Goal: Information Seeking & Learning: Find specific fact

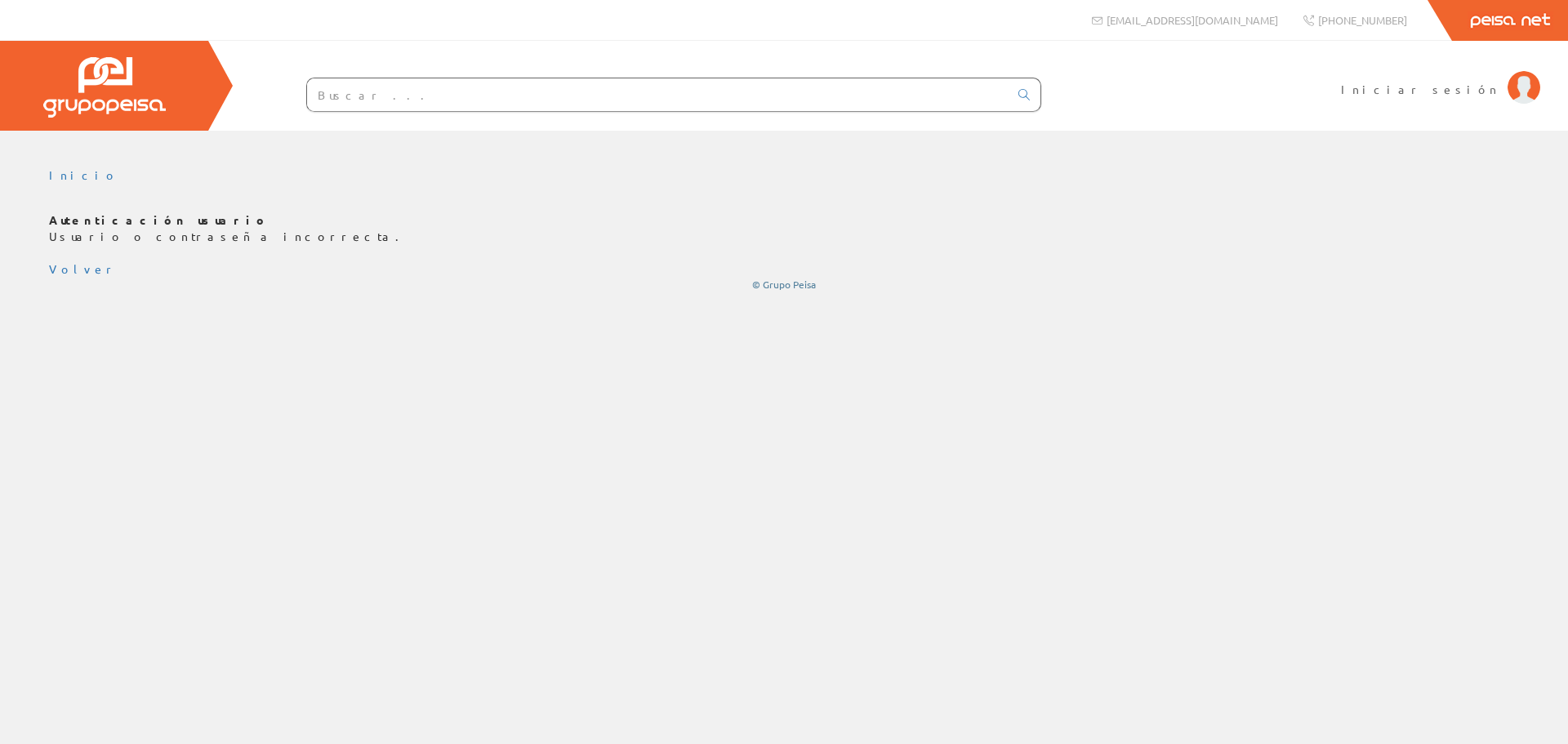
click at [690, 91] on input "text" at bounding box center [658, 94] width 702 height 33
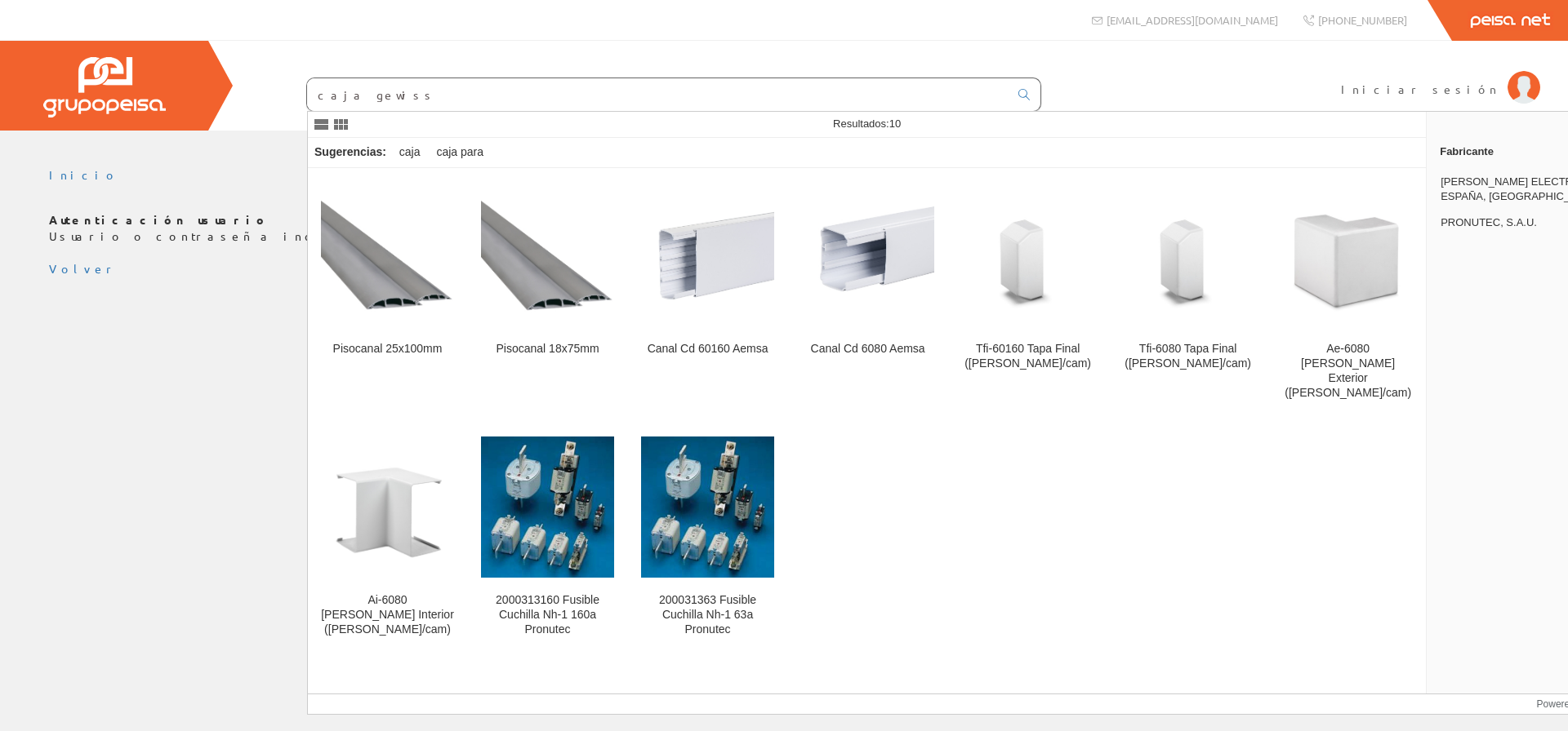
type input "caja gewiss"
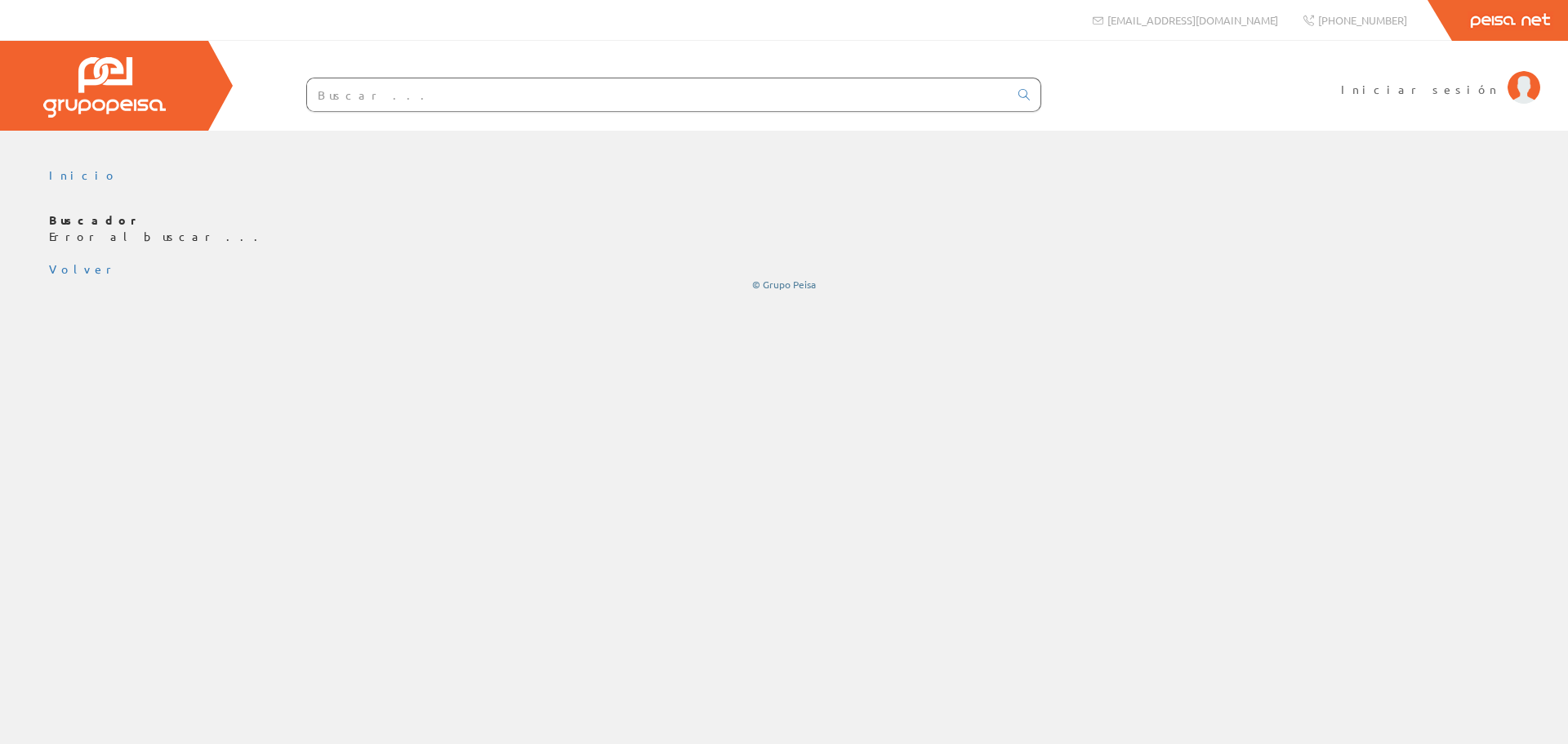
click at [353, 93] on input "text" at bounding box center [658, 94] width 702 height 33
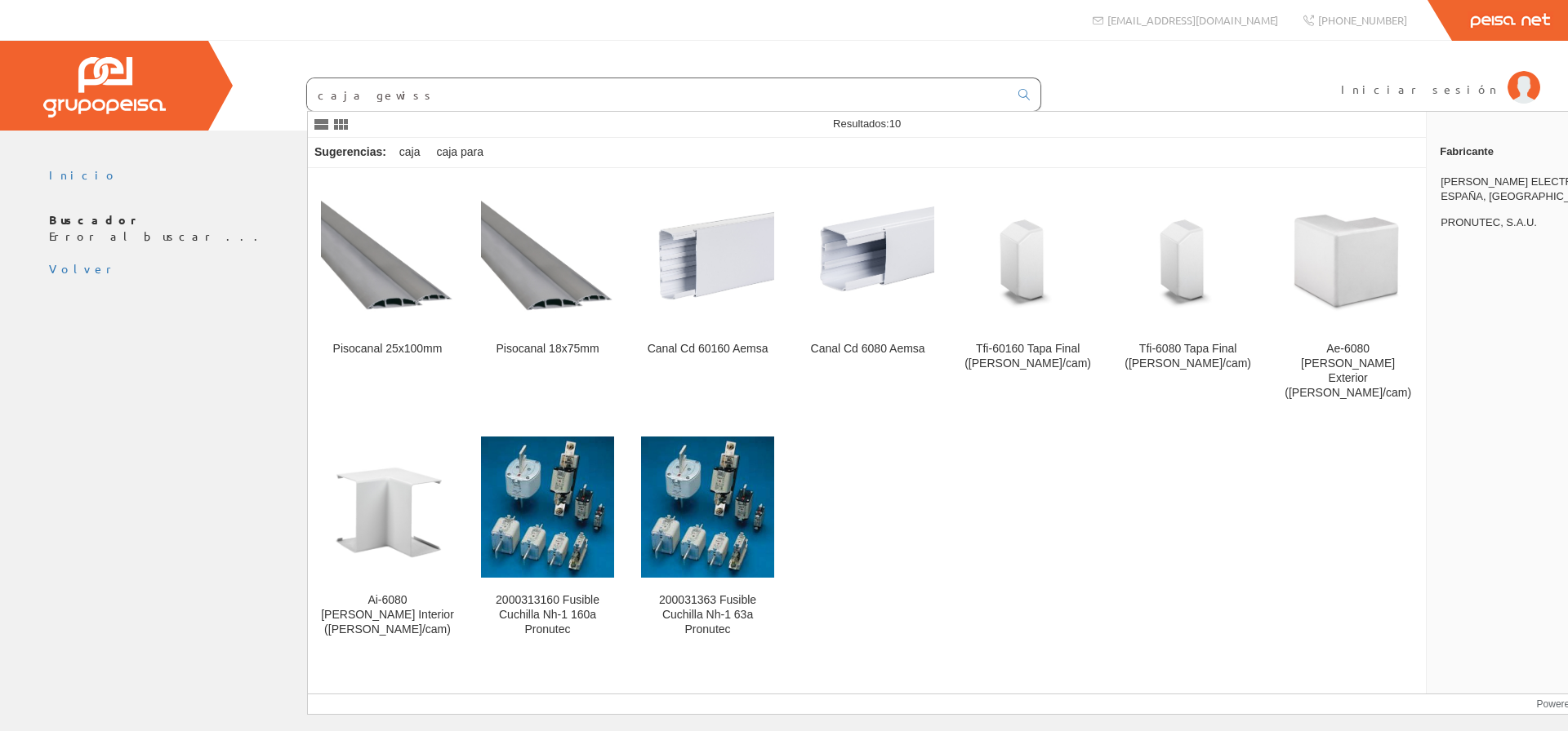
click at [338, 95] on input "caja gewiss" at bounding box center [658, 94] width 702 height 33
type input "caja automaticos gewiss"
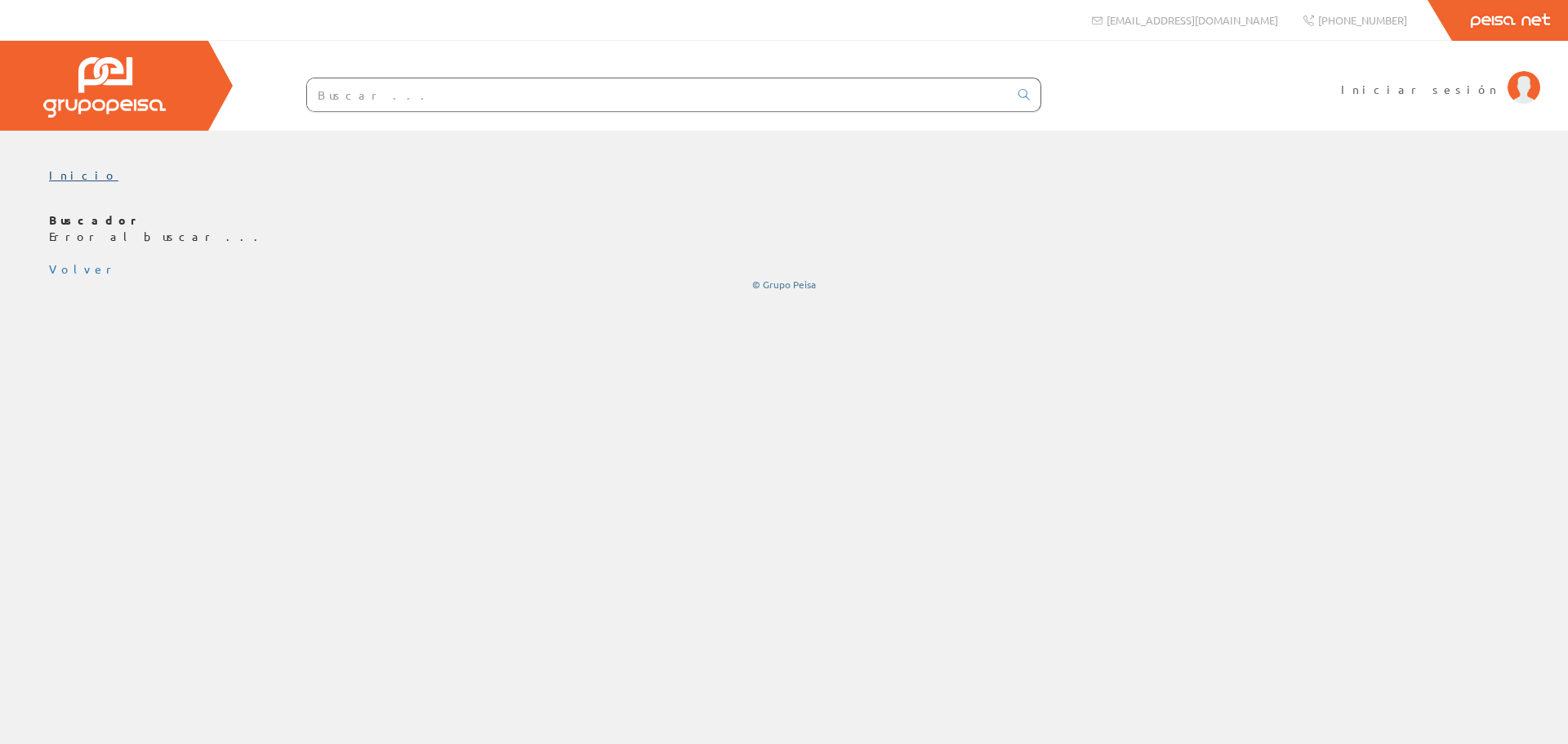
click at [64, 177] on link "Inicio" at bounding box center [84, 174] width 69 height 15
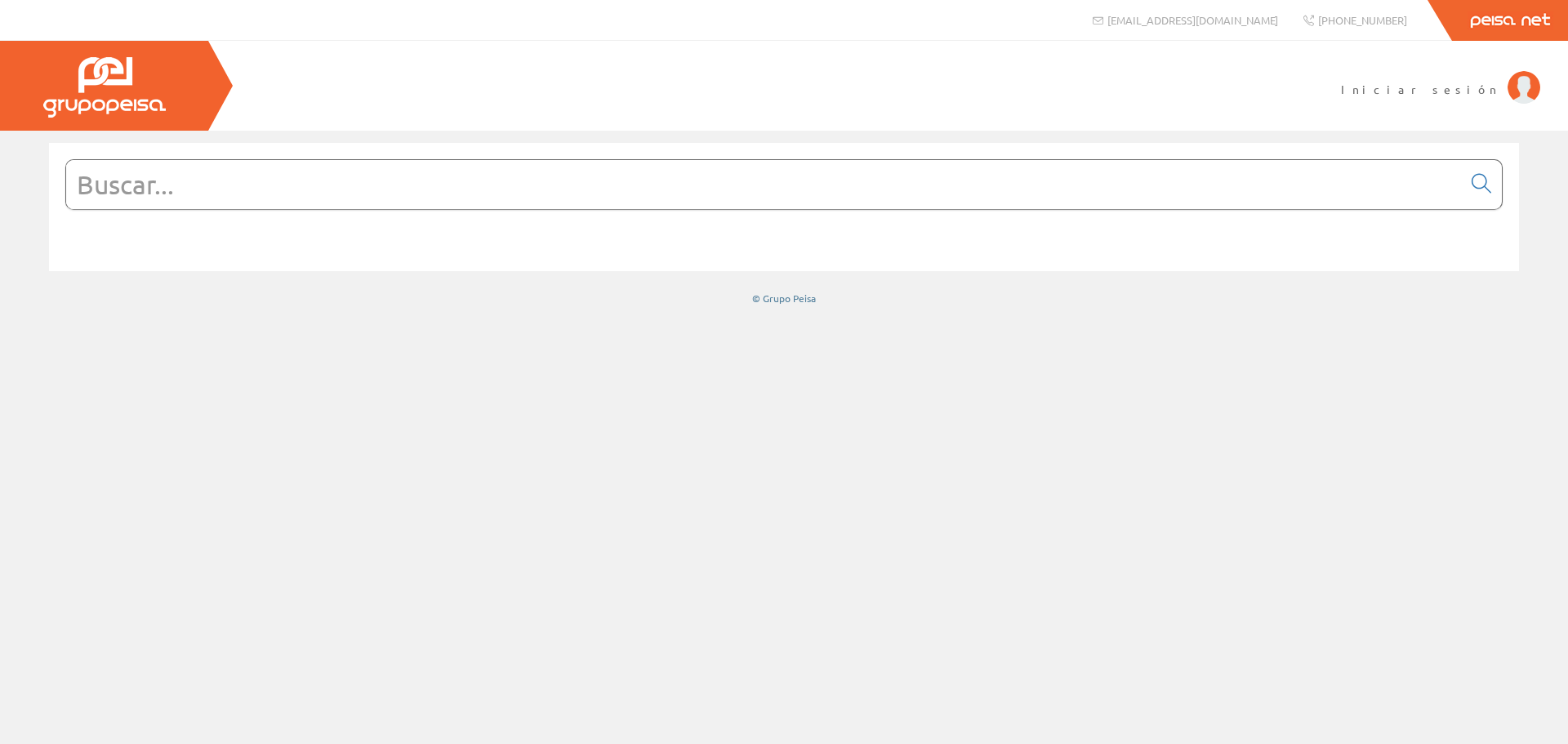
click at [98, 106] on img at bounding box center [105, 87] width 123 height 61
click at [248, 194] on input "text" at bounding box center [764, 184] width 1396 height 49
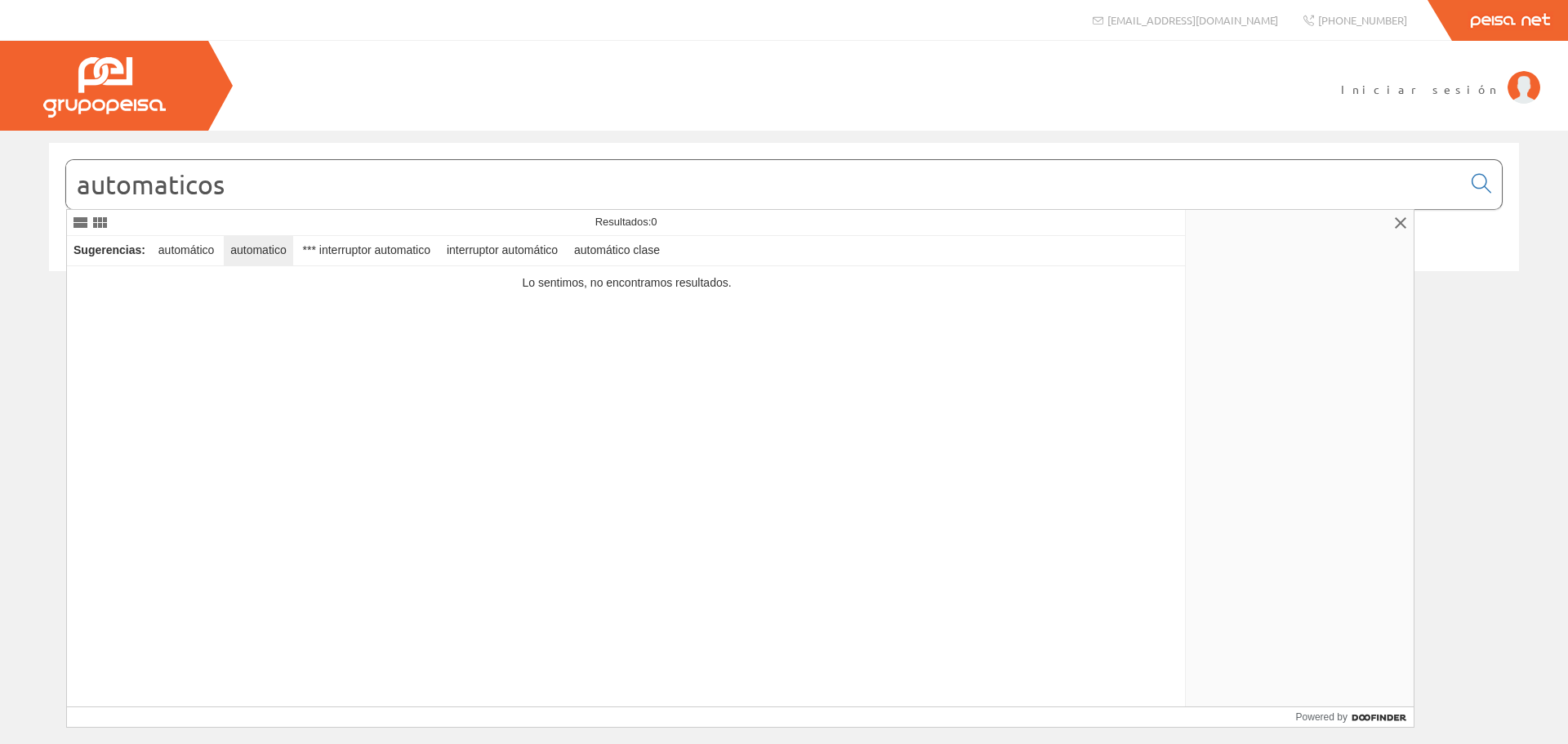
click at [239, 248] on div "automatico" at bounding box center [258, 250] width 69 height 29
type input "automatico"
click at [1489, 187] on icon at bounding box center [1482, 183] width 20 height 12
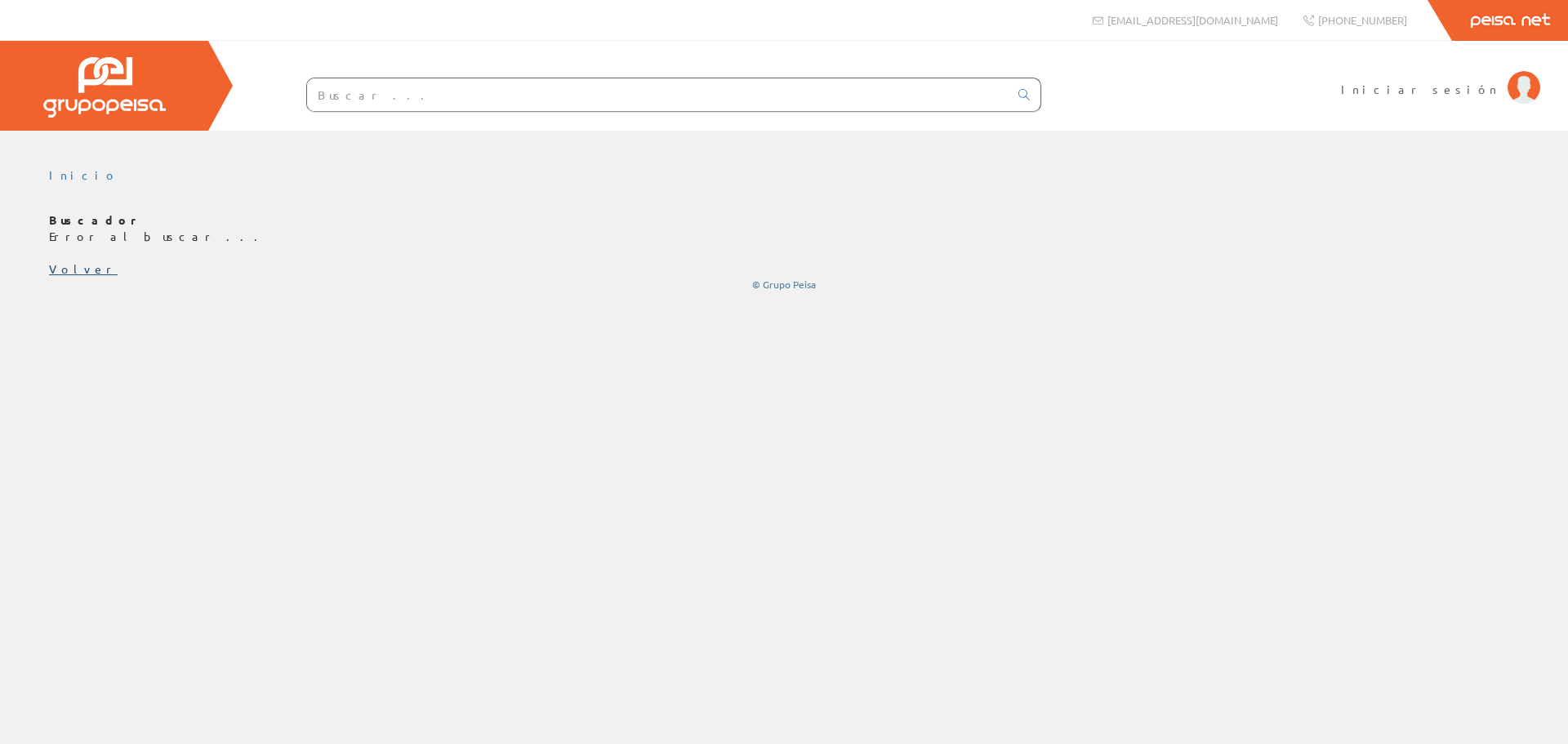
click at [54, 267] on link "Volver" at bounding box center [83, 269] width 69 height 15
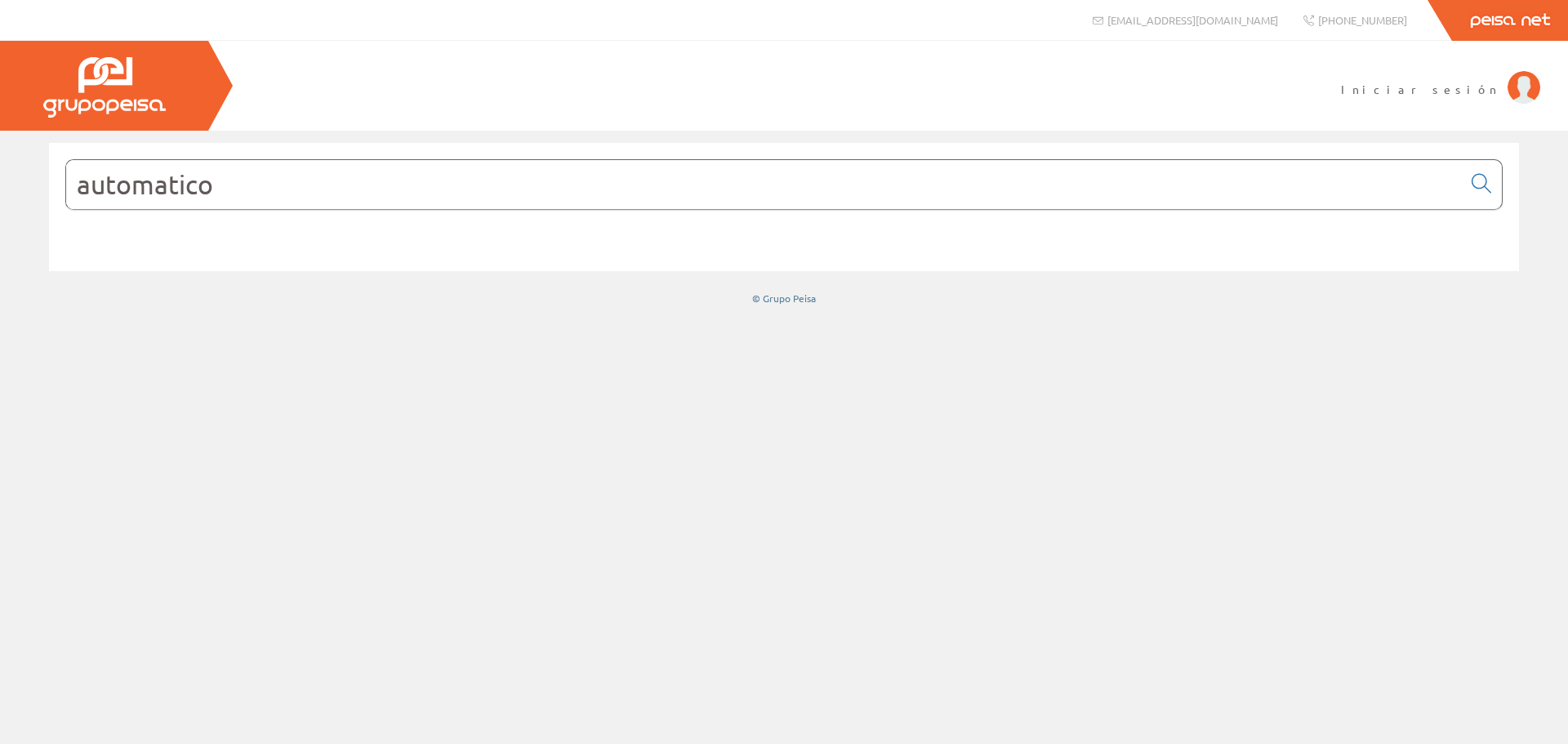
click at [224, 190] on input "automatico" at bounding box center [764, 184] width 1396 height 49
click at [167, 188] on input "automatico" at bounding box center [764, 184] width 1396 height 49
click at [240, 194] on input "automatico" at bounding box center [764, 184] width 1396 height 49
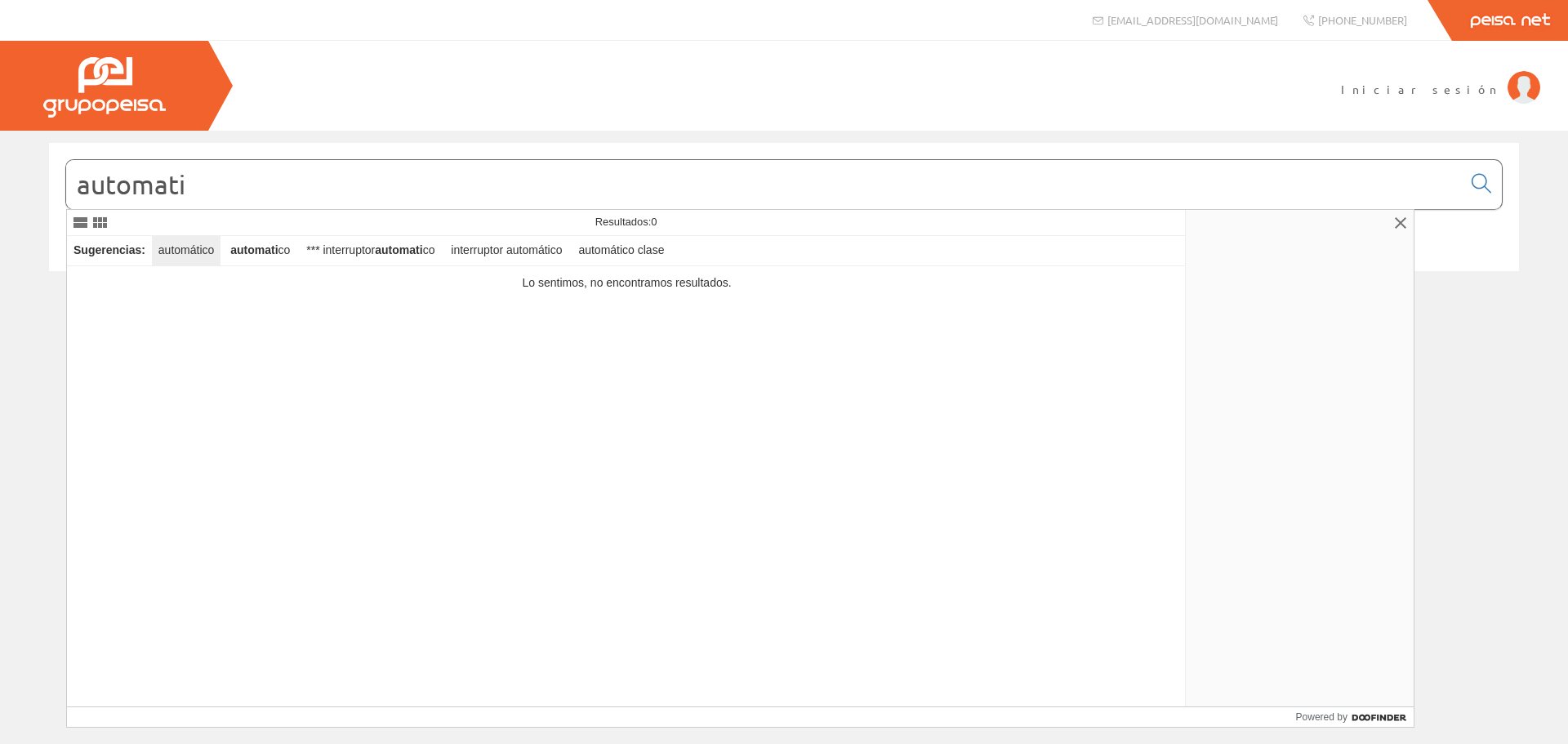
click at [201, 244] on div "automático" at bounding box center [186, 250] width 69 height 29
type input "automático"
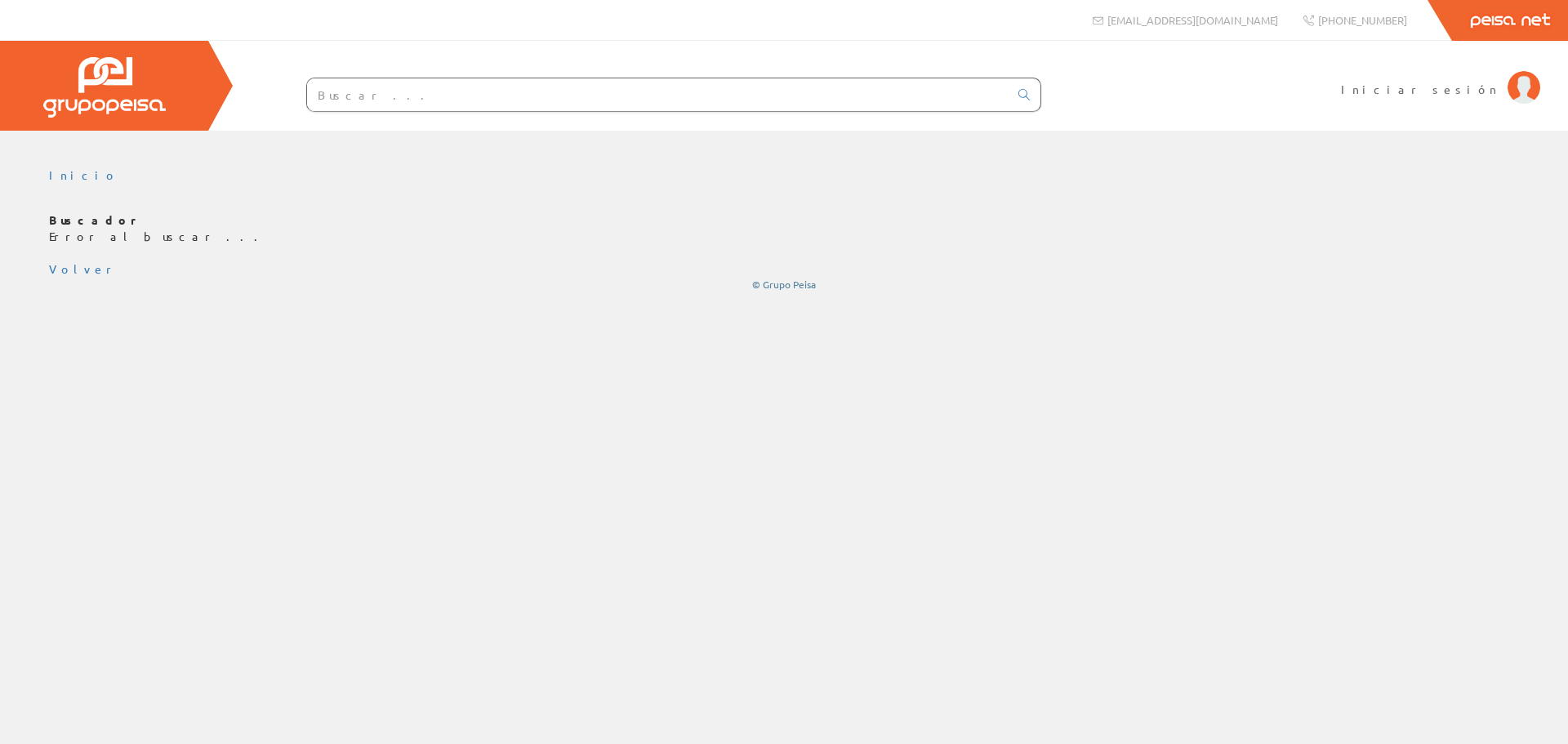
click at [1478, 25] on link "Peisa Net" at bounding box center [1510, 20] width 116 height 41
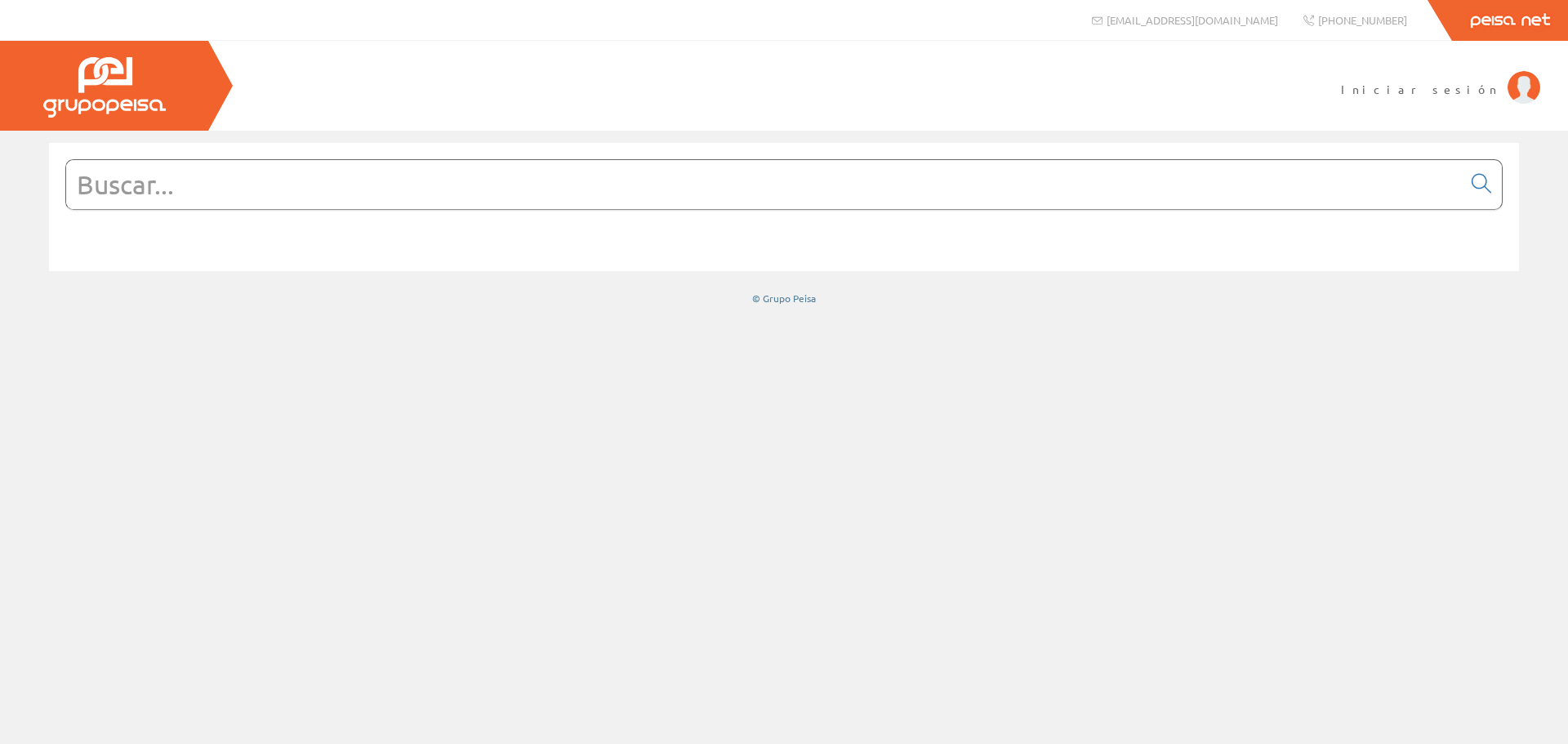
click at [224, 196] on input "text" at bounding box center [764, 184] width 1396 height 49
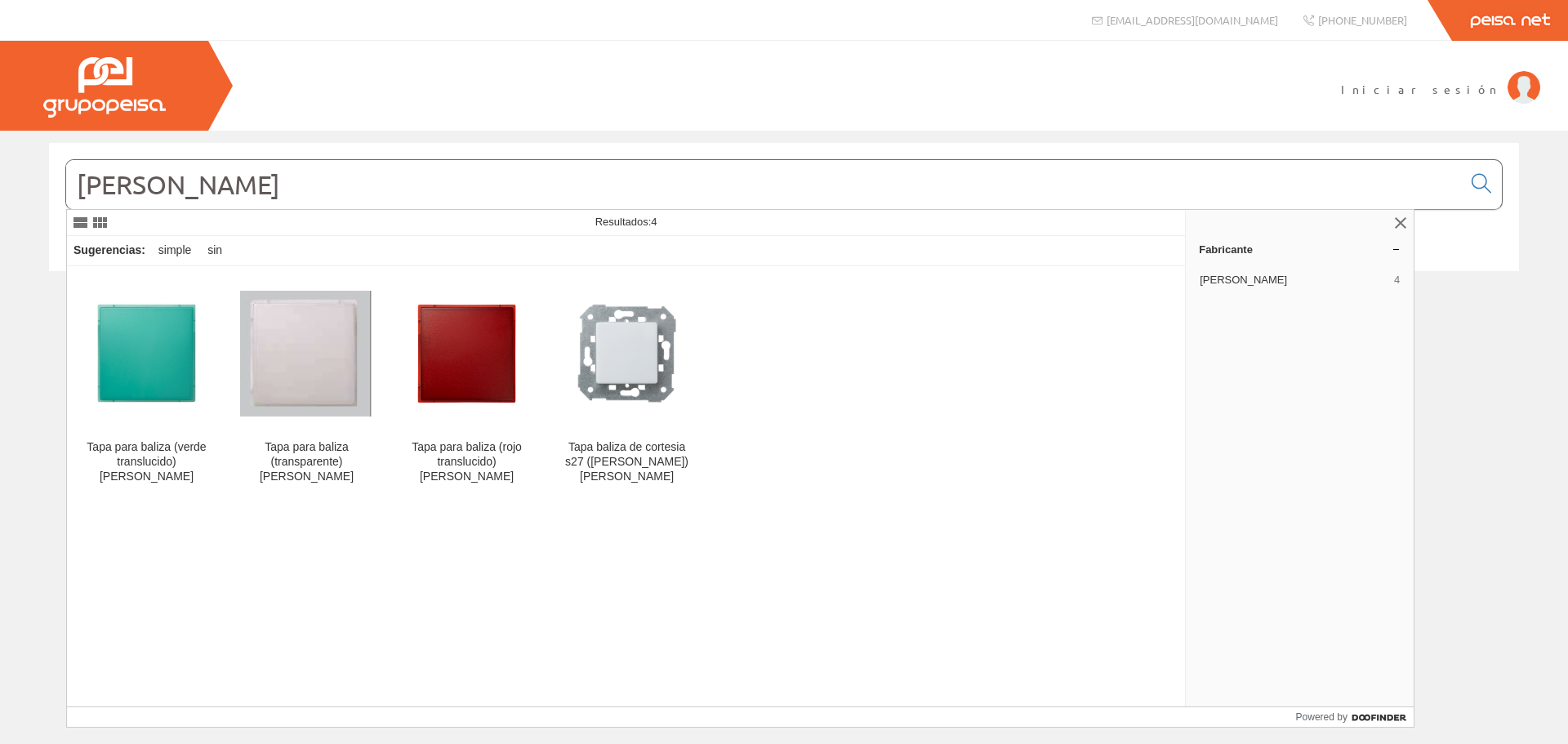
type input "[PERSON_NAME]"
